Goal: Check status: Check status

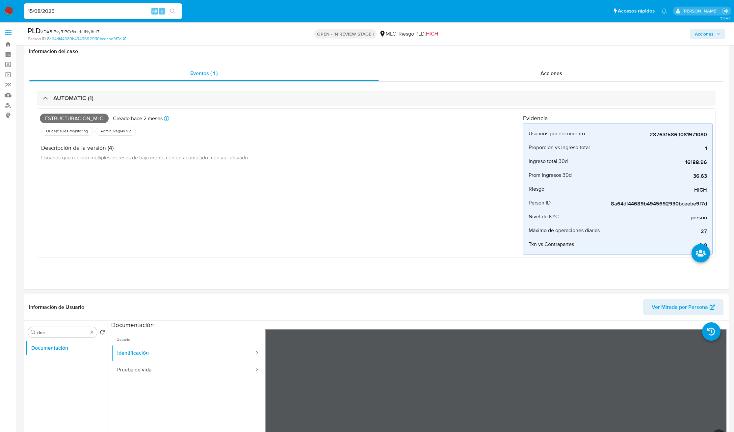
select select "10"
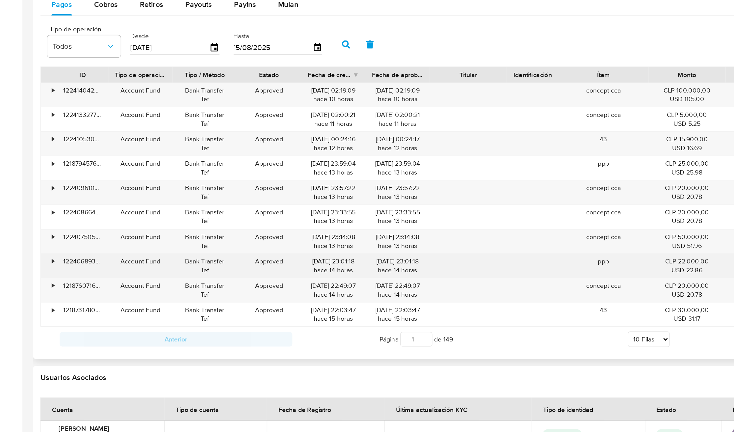
scroll to position [1098, 0]
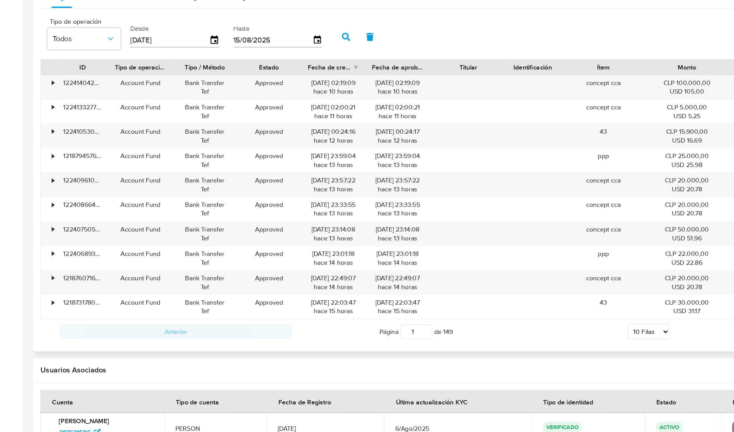
click at [347, 361] on div "Página 1 de 149 5 [PERSON_NAME] 10 [PERSON_NAME] 20 [PERSON_NAME] 25 [PERSON_NA…" at bounding box center [377, 359] width 334 height 13
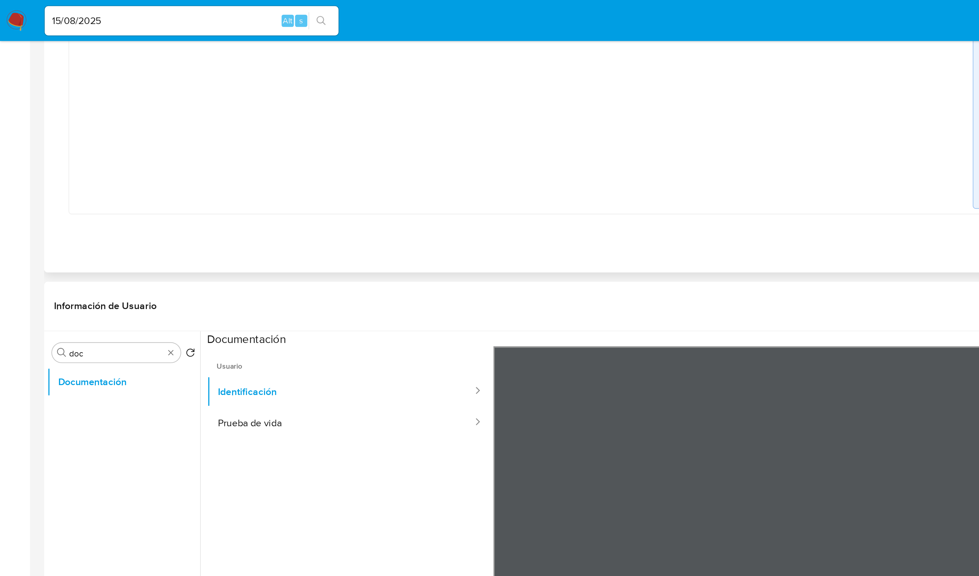
scroll to position [0, 0]
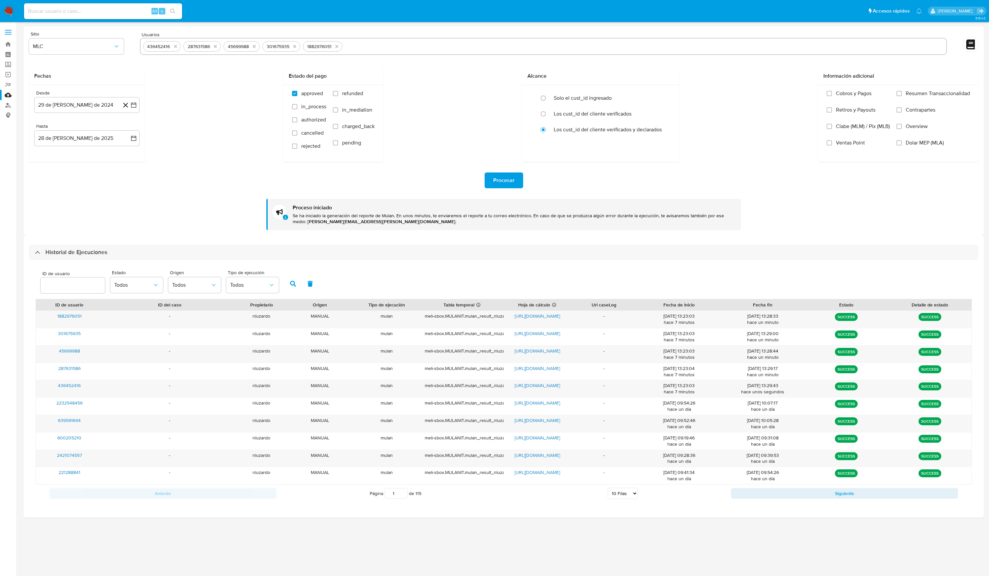
select select "10"
click at [65, 107] on button "29 de julio de 2024" at bounding box center [86, 105] width 105 height 16
click at [126, 126] on icon "Mes siguiente" at bounding box center [128, 129] width 8 height 8
click at [74, 178] on button "14" at bounding box center [73, 179] width 11 height 11
click at [53, 142] on button "15 de agosto de 2025" at bounding box center [86, 138] width 105 height 16
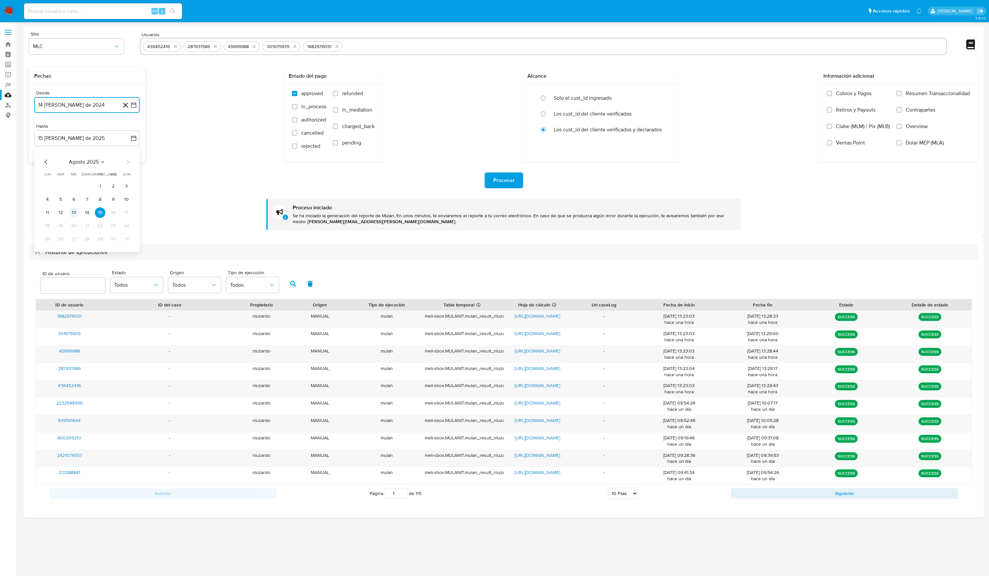
click at [78, 213] on button "13" at bounding box center [73, 212] width 11 height 11
click at [517, 180] on button "Procesar" at bounding box center [504, 181] width 39 height 16
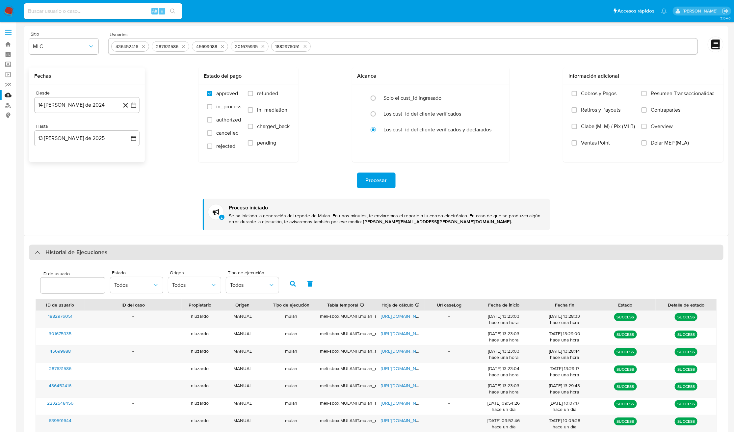
click at [133, 255] on div "Historial de Ejecuciones" at bounding box center [376, 253] width 695 height 16
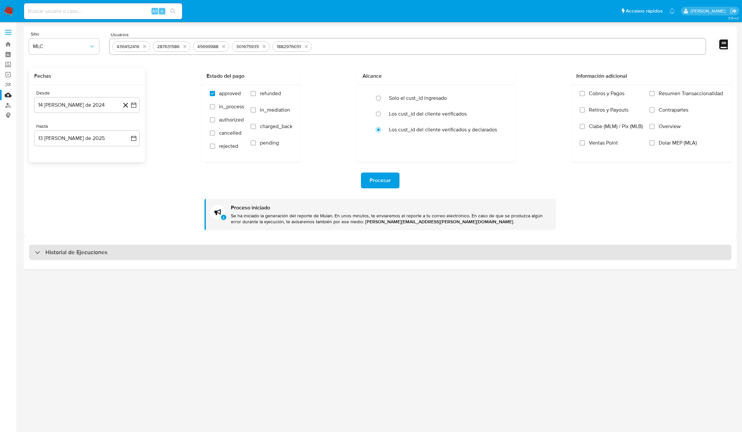
click at [133, 255] on div "Historial de Ejecuciones" at bounding box center [380, 253] width 702 height 16
select select "10"
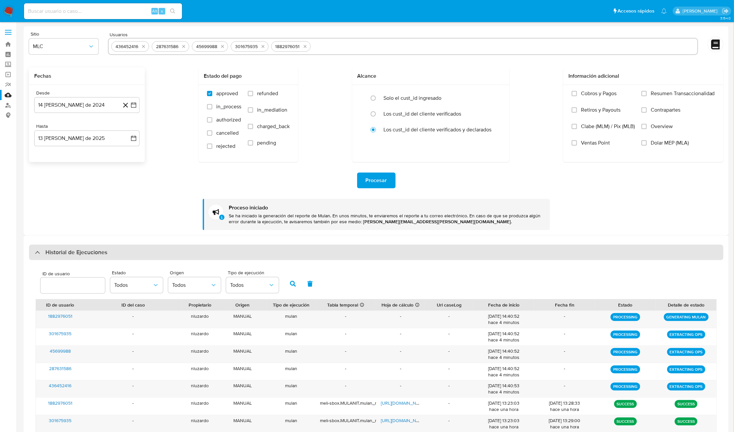
click at [107, 249] on h3 "Historial de Ejecuciones" at bounding box center [76, 253] width 62 height 8
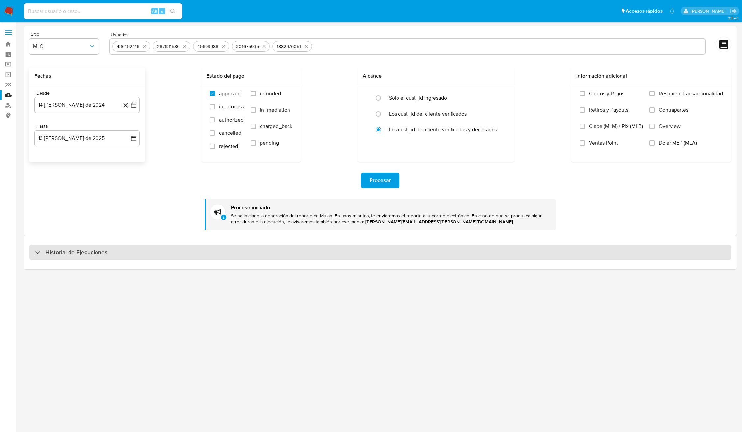
click at [106, 249] on h3 "Historial de Ejecuciones" at bounding box center [76, 253] width 62 height 8
select select "10"
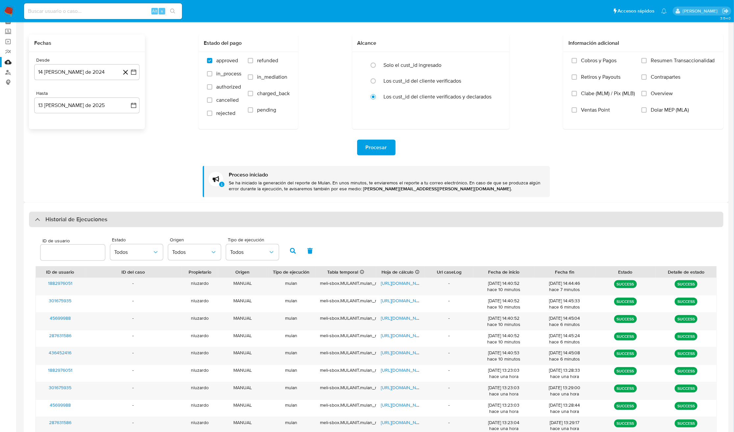
scroll to position [91, 0]
